Goal: Task Accomplishment & Management: Use online tool/utility

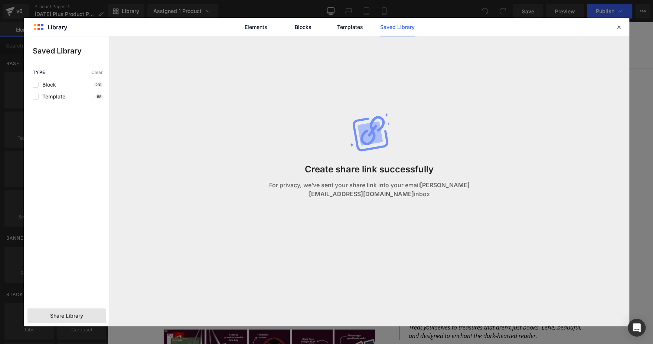
click at [613, 27] on div "Elements Blocks Templates Saved Library" at bounding box center [326, 27] width 605 height 18
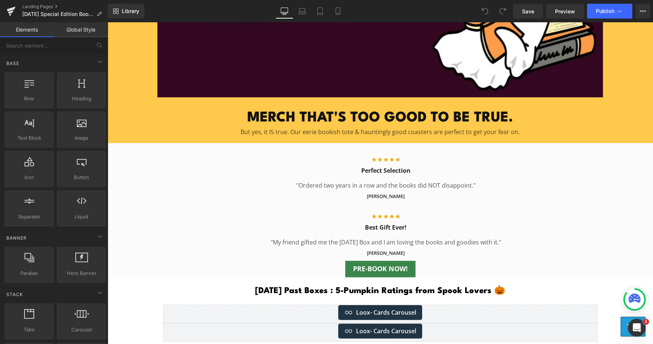
scroll to position [2557, 0]
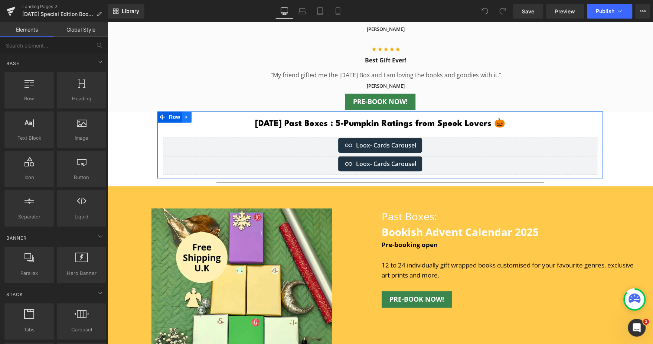
click at [184, 117] on icon at bounding box center [186, 117] width 5 height 6
click at [206, 122] on link at bounding box center [206, 116] width 10 height 11
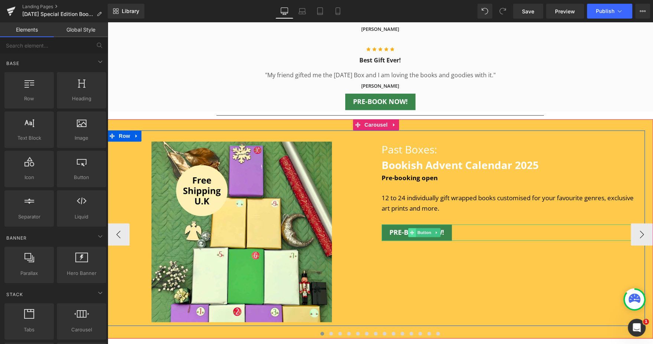
click at [409, 229] on span at bounding box center [412, 232] width 8 height 9
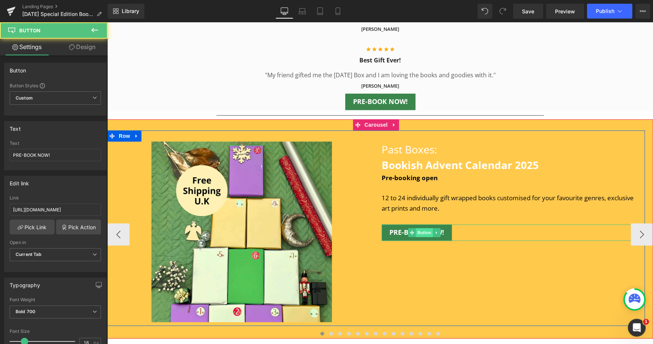
click at [416, 230] on span "Button" at bounding box center [424, 232] width 17 height 9
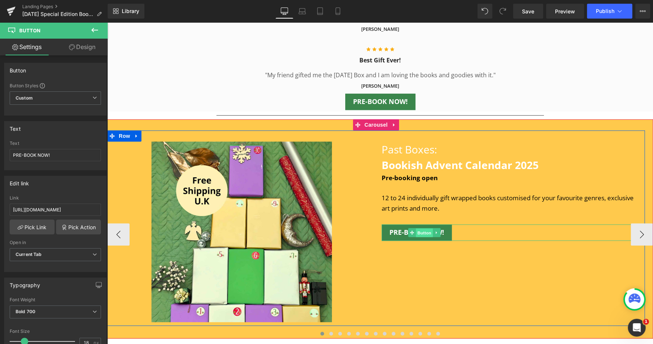
click at [422, 231] on span "Button" at bounding box center [424, 232] width 17 height 9
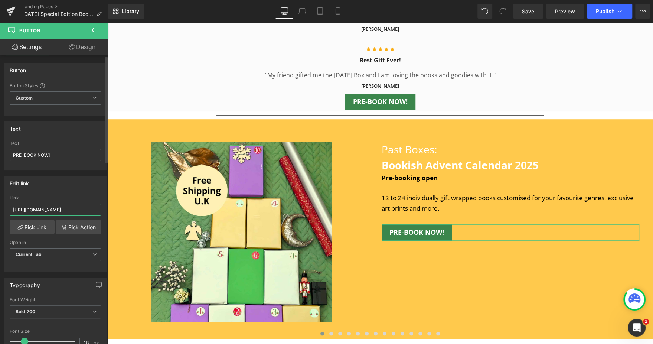
click at [55, 206] on input "[URL][DOMAIN_NAME]" at bounding box center [55, 209] width 91 height 12
paste input "us/pages/bookish-advent-calendar-[GEOGRAPHIC_DATA]"
type input "[URL][DOMAIN_NAME]"
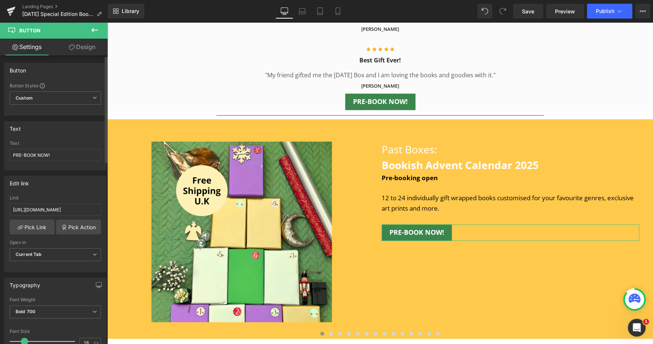
click at [68, 191] on div "Edit link [URL][DOMAIN_NAME] Link [URL][DOMAIN_NAME] Pick Link Pick Action Curr…" at bounding box center [55, 224] width 102 height 96
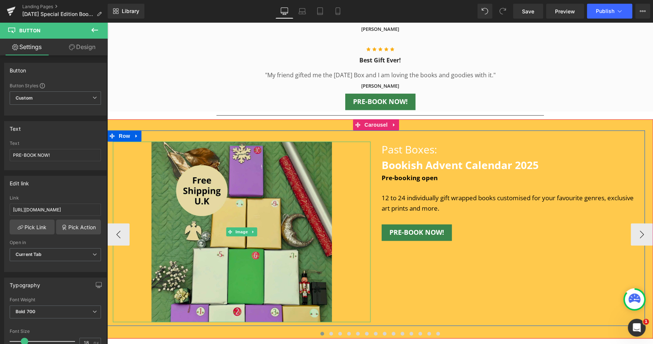
click at [241, 213] on img at bounding box center [241, 231] width 180 height 180
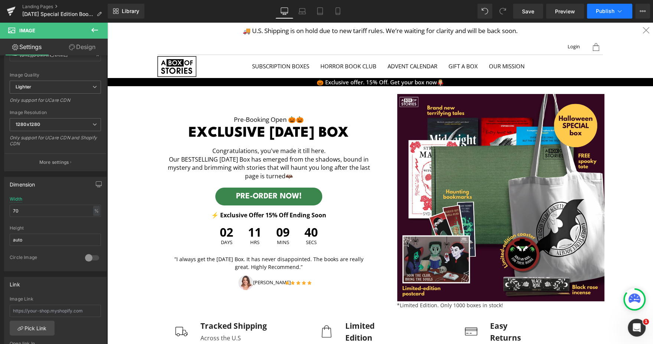
click at [601, 8] on span "Publish" at bounding box center [605, 11] width 19 height 6
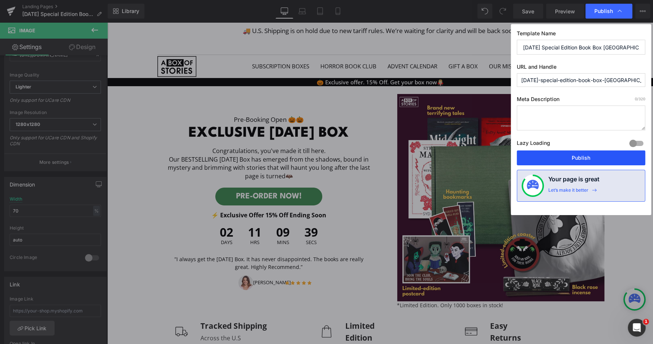
click at [552, 153] on button "Publish" at bounding box center [581, 157] width 128 height 15
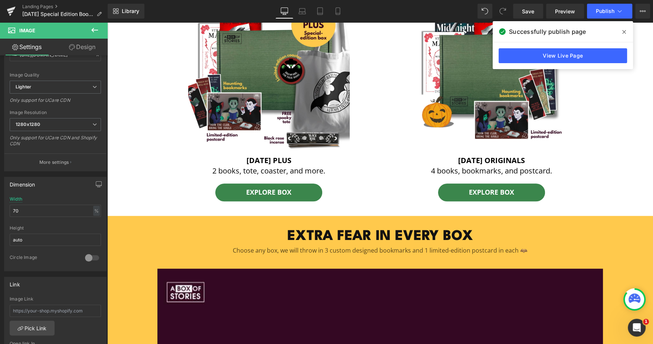
scroll to position [327, 0]
